Goal: Transaction & Acquisition: Purchase product/service

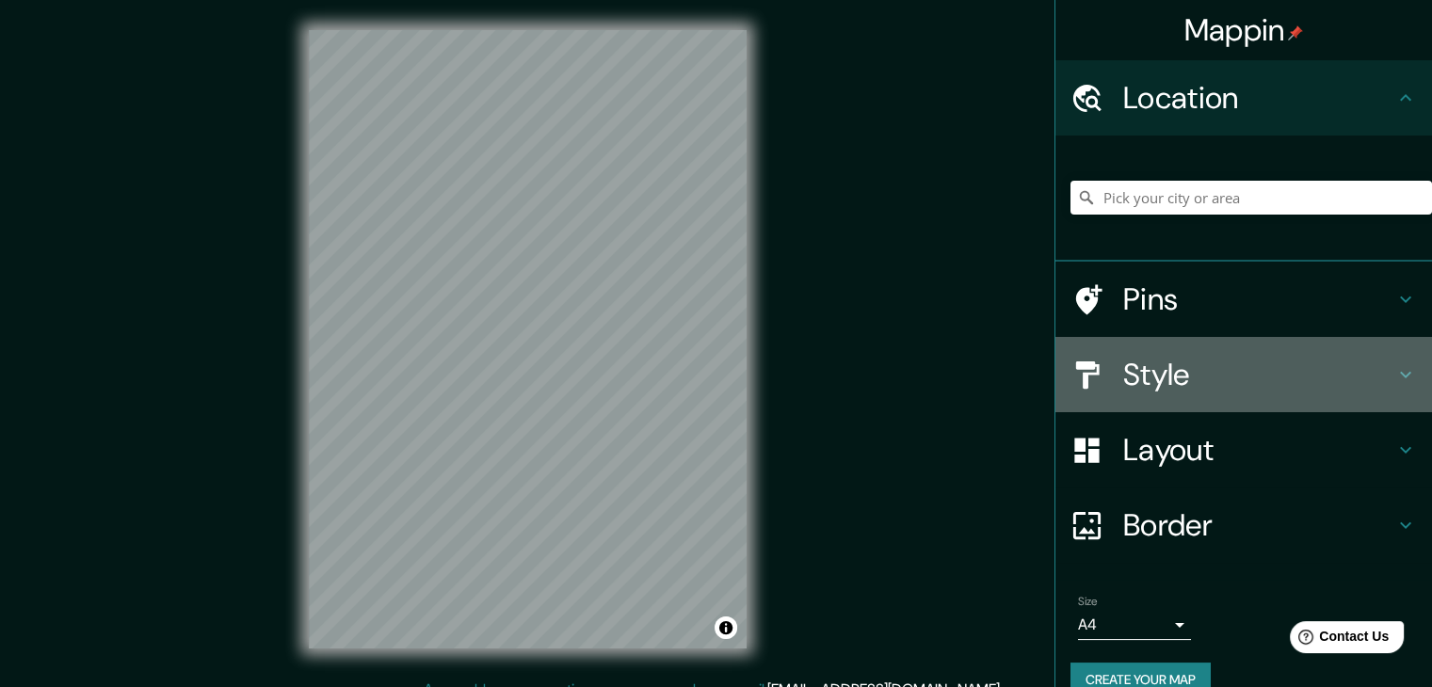
click at [1175, 364] on h4 "Style" at bounding box center [1258, 375] width 271 height 38
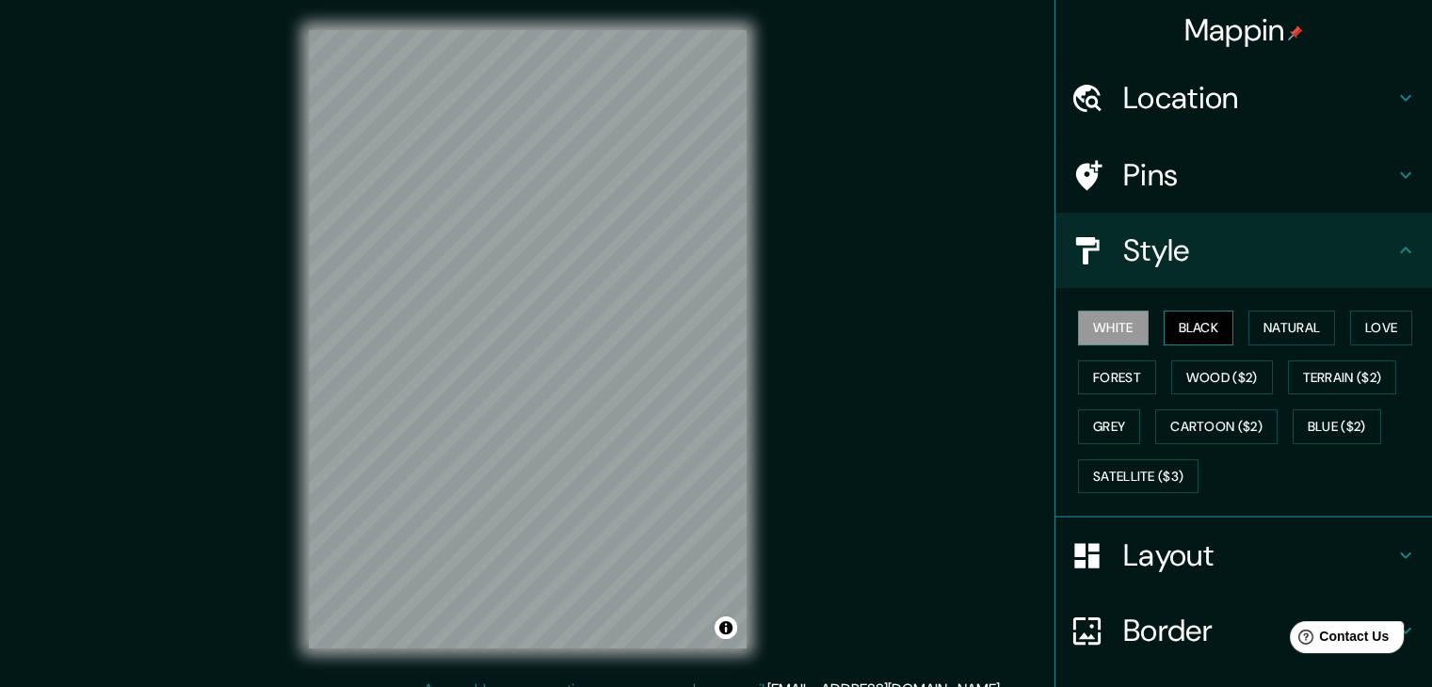
click at [1172, 329] on button "Black" at bounding box center [1199, 328] width 71 height 35
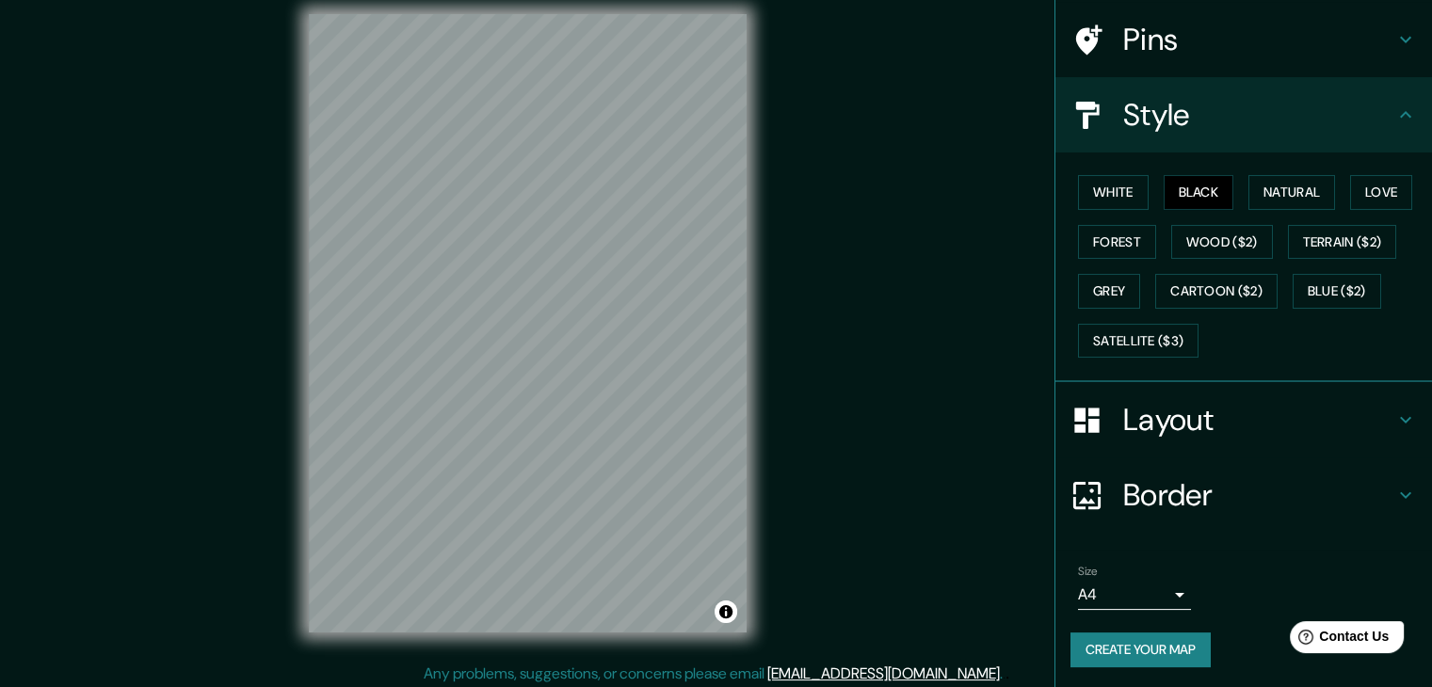
scroll to position [22, 0]
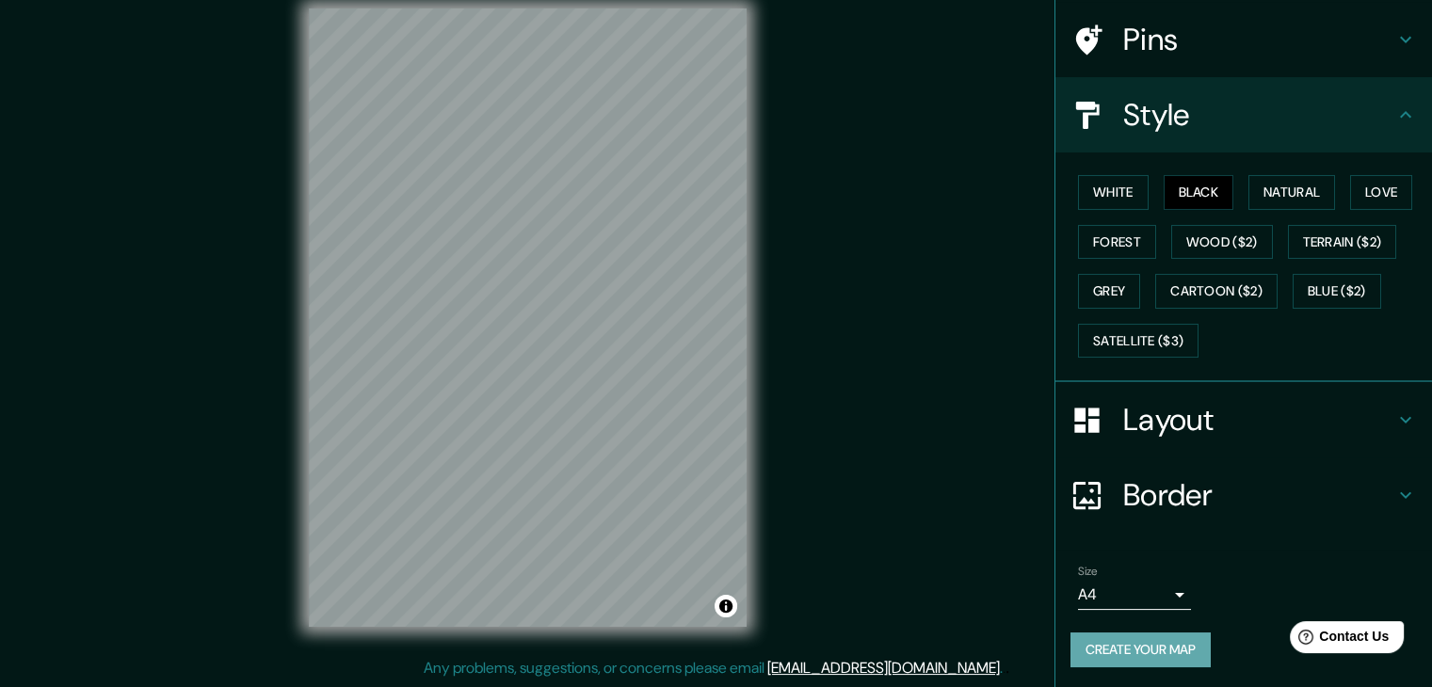
click at [1143, 644] on button "Create your map" at bounding box center [1140, 650] width 140 height 35
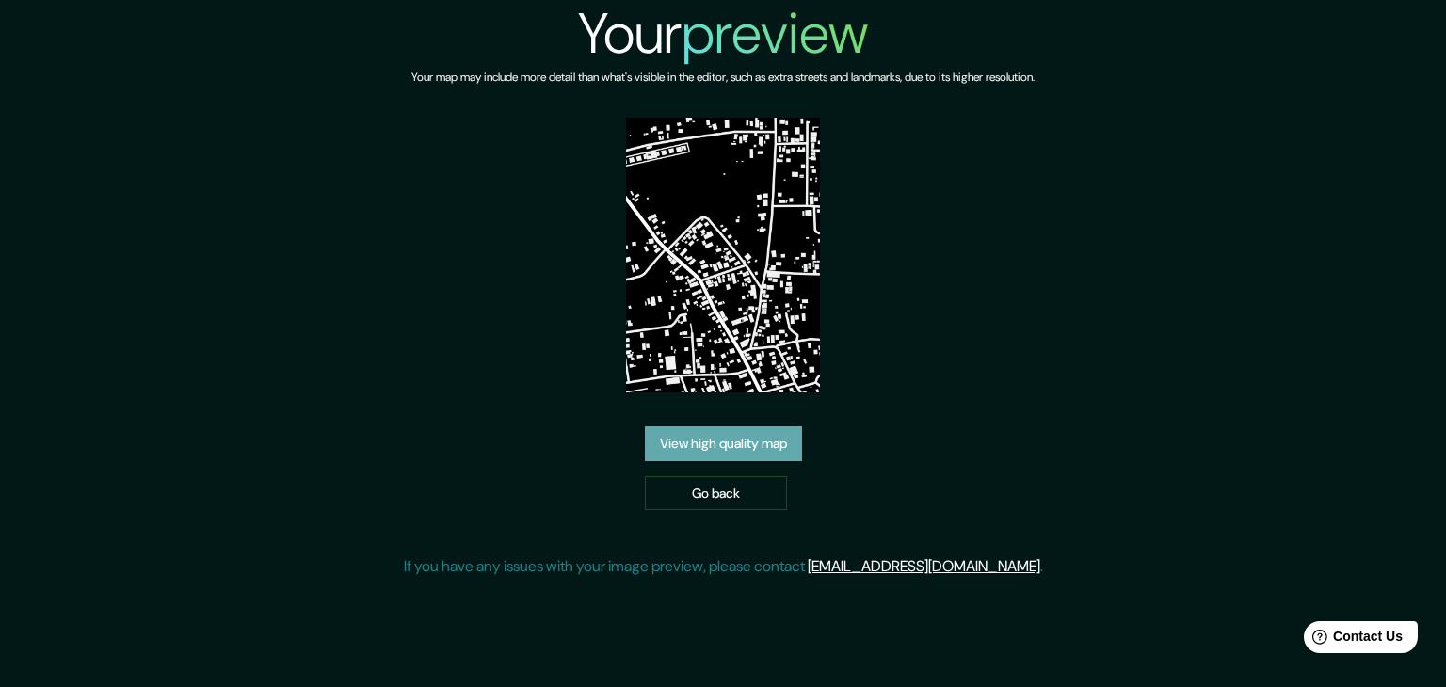
click at [778, 442] on link "View high quality map" at bounding box center [723, 443] width 157 height 35
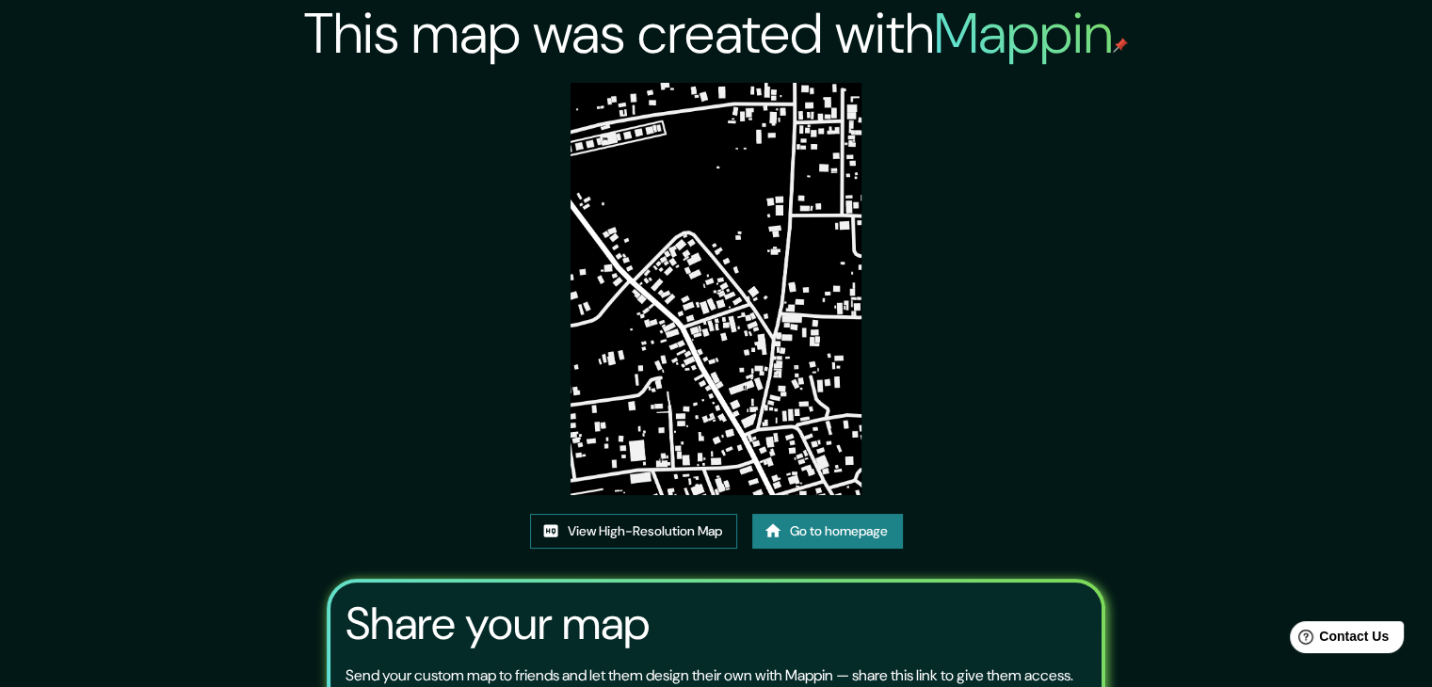
click at [639, 524] on link "View High-Resolution Map" at bounding box center [633, 531] width 207 height 35
